Goal: Check status

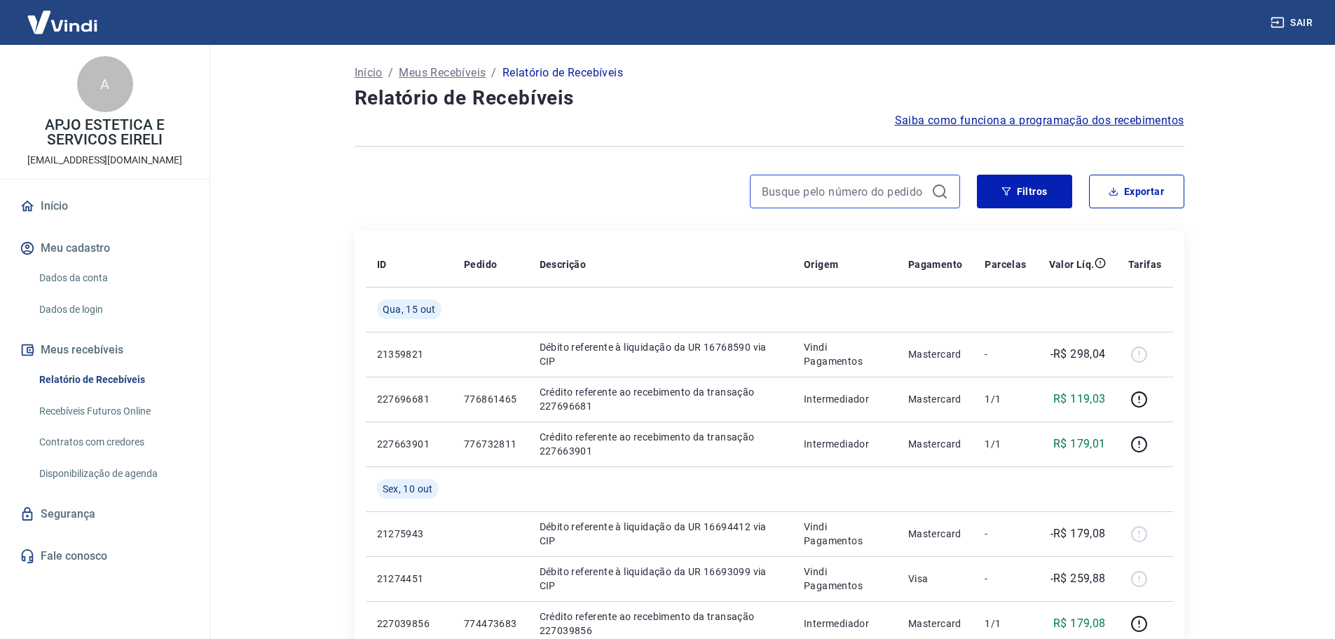
click at [814, 189] on input at bounding box center [844, 191] width 164 height 21
paste input "749585634"
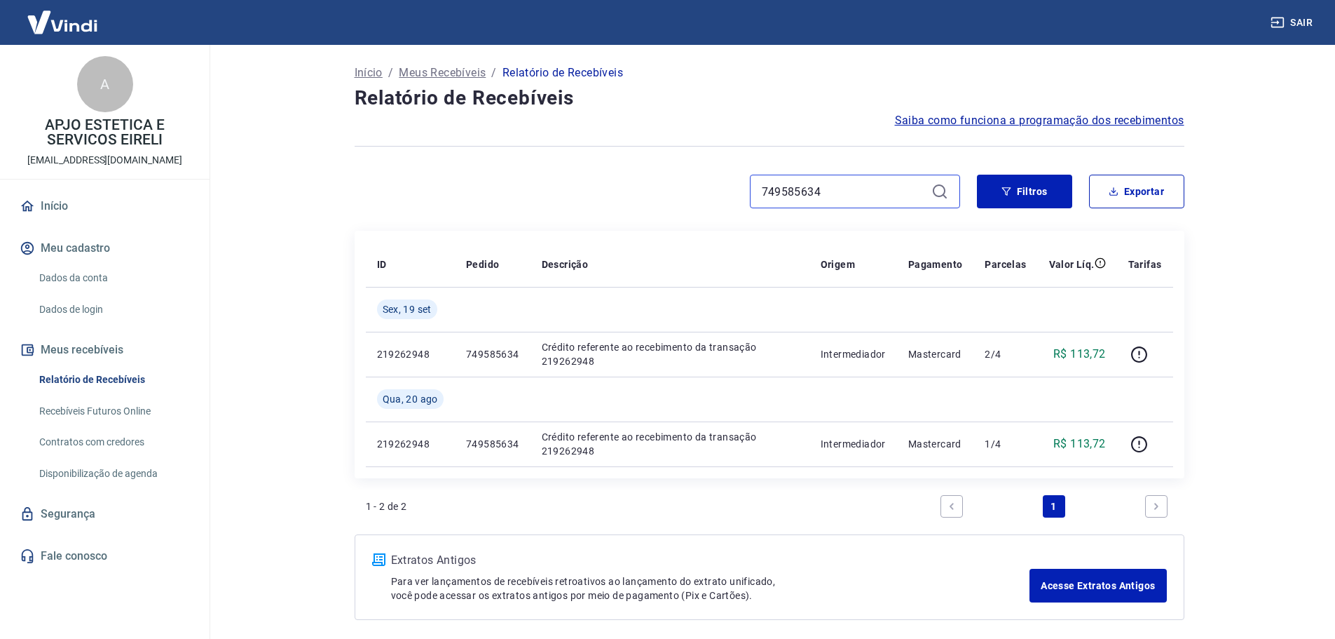
type input "749585634"
